Goal: Information Seeking & Learning: Check status

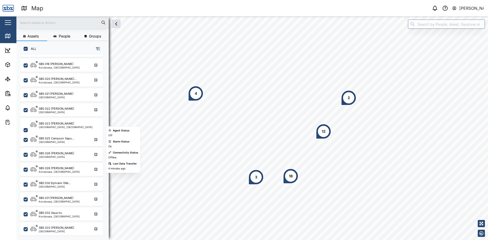
scroll to position [436, 0]
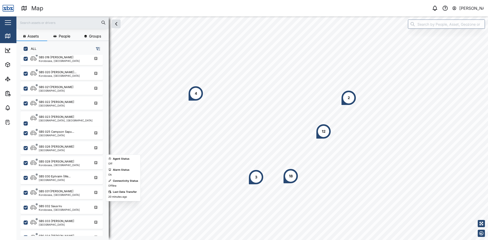
click at [61, 179] on div "[GEOGRAPHIC_DATA]" at bounding box center [55, 180] width 32 height 3
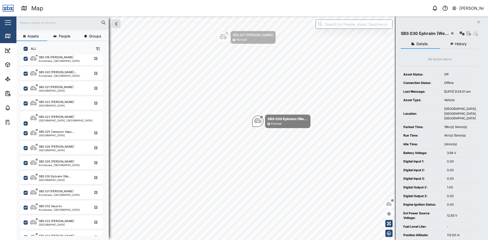
click at [459, 42] on span "History" at bounding box center [461, 44] width 12 height 4
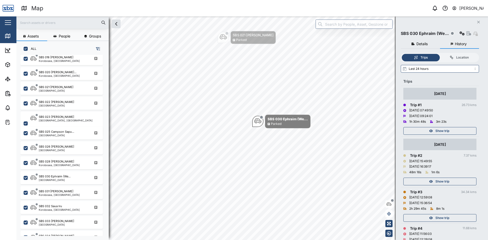
click at [454, 132] on div "Show trip" at bounding box center [439, 130] width 67 height 7
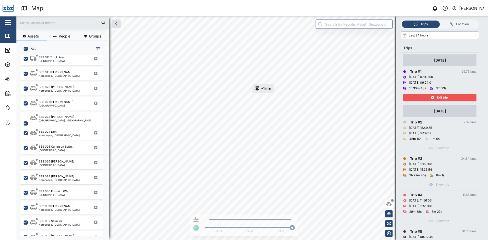
scroll to position [51, 0]
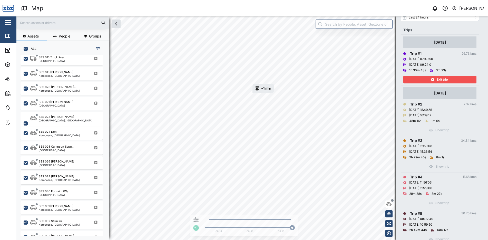
click at [437, 80] on span "Exit trip" at bounding box center [442, 79] width 11 height 7
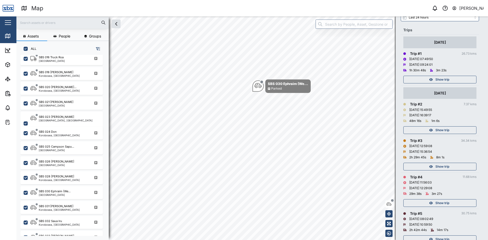
click at [438, 166] on span "Show trip" at bounding box center [443, 166] width 14 height 7
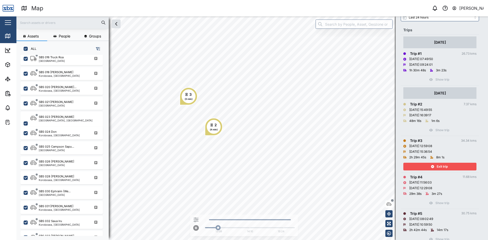
click at [442, 166] on span "Exit trip" at bounding box center [442, 166] width 11 height 7
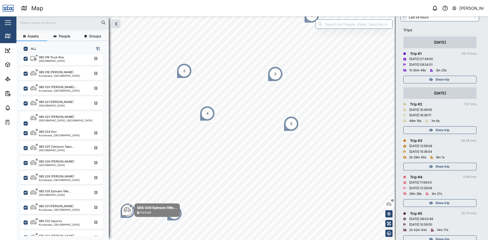
click at [441, 202] on span "Show trip" at bounding box center [443, 202] width 14 height 7
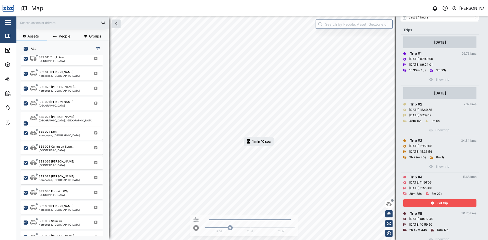
click at [442, 203] on span "Exit trip" at bounding box center [442, 202] width 11 height 7
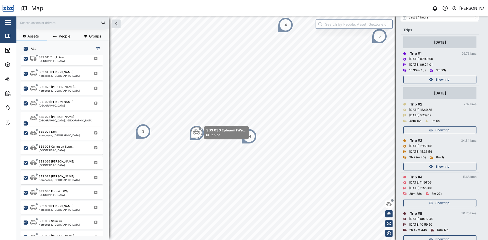
scroll to position [66, 0]
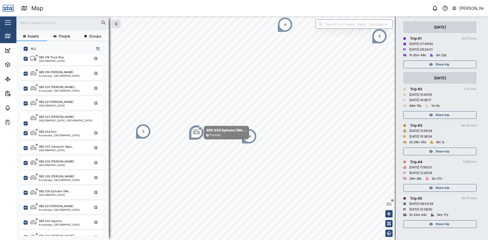
click at [441, 223] on span "Show trip" at bounding box center [443, 224] width 14 height 7
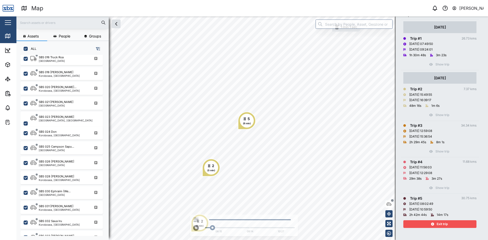
click at [441, 223] on span "Exit trip" at bounding box center [442, 224] width 11 height 7
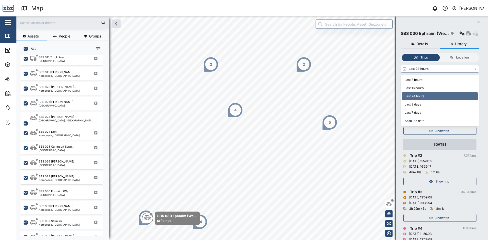
click at [475, 70] on input "Last 24 hours" at bounding box center [440, 69] width 78 height 8
type input "Last 3 days"
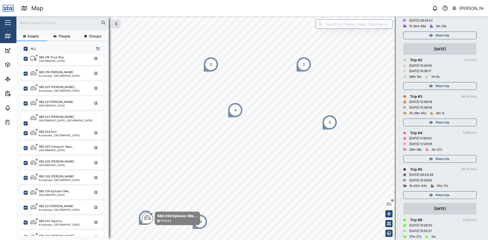
scroll to position [103, 0]
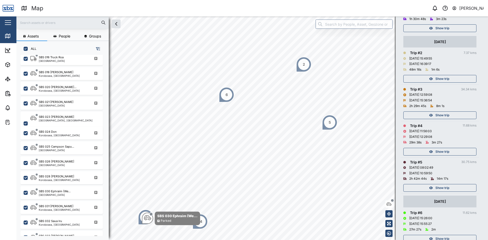
click at [439, 187] on span "Show trip" at bounding box center [443, 187] width 14 height 7
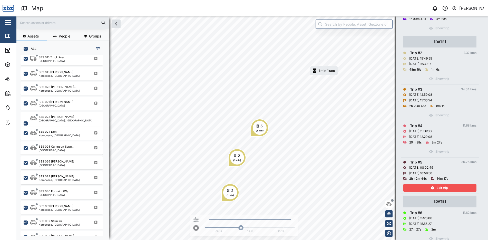
click at [445, 187] on span "Exit trip" at bounding box center [442, 187] width 11 height 7
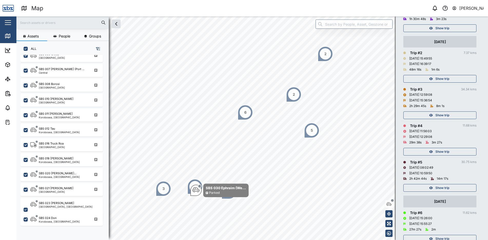
scroll to position [324, 0]
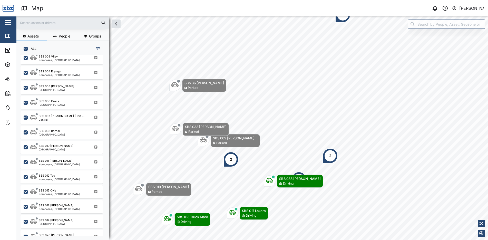
scroll to position [299, 0]
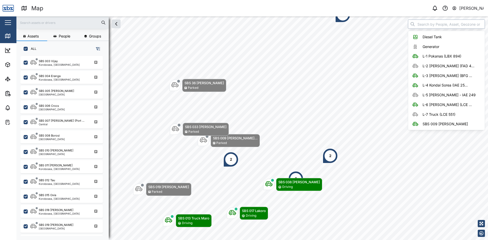
click at [448, 26] on input "search" at bounding box center [446, 24] width 77 height 9
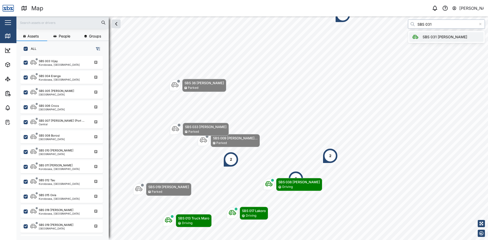
type input "SBS 031 [PERSON_NAME]"
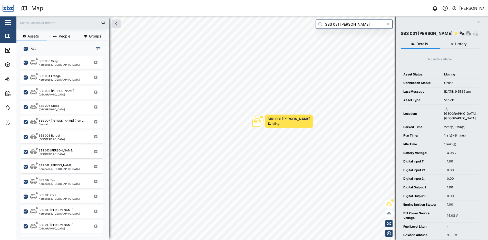
click at [457, 44] on span "History" at bounding box center [461, 44] width 12 height 4
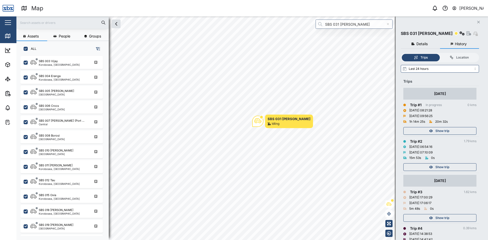
click at [439, 167] on span "Show trip" at bounding box center [443, 167] width 14 height 7
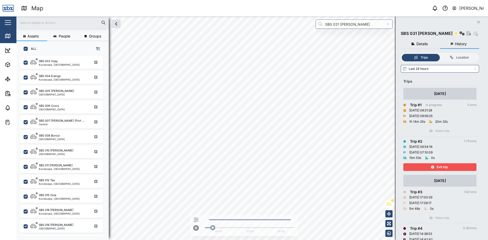
click at [444, 165] on span "Exit trip" at bounding box center [442, 167] width 11 height 7
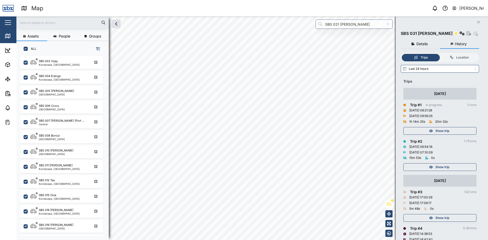
click at [445, 130] on span "Show trip" at bounding box center [443, 130] width 14 height 7
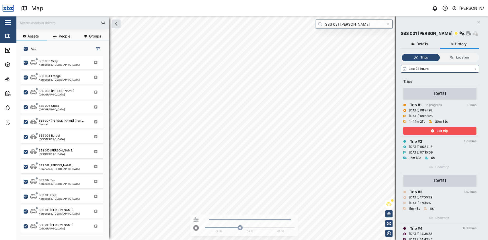
click at [300, 240] on html "Map 0 [PERSON_NAME] Close Map Dashboard Assets ATS Camera Generator Tanks Vehic…" at bounding box center [244, 120] width 488 height 240
